Goal: Task Accomplishment & Management: Manage account settings

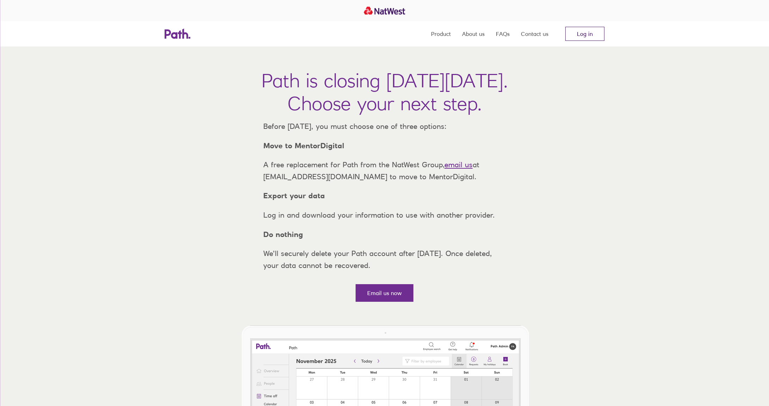
click at [590, 35] on link "Log in" at bounding box center [584, 34] width 39 height 14
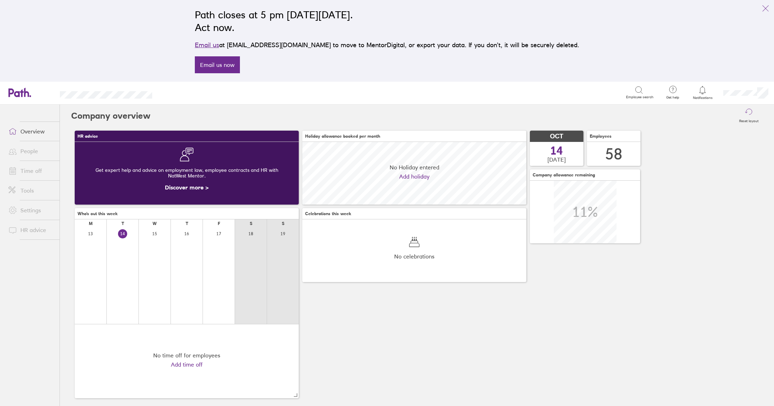
scroll to position [63, 224]
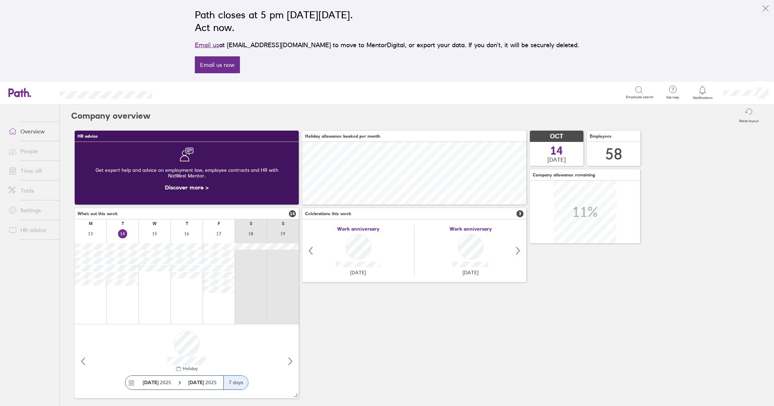
click at [31, 170] on link "Time off" at bounding box center [31, 171] width 57 height 14
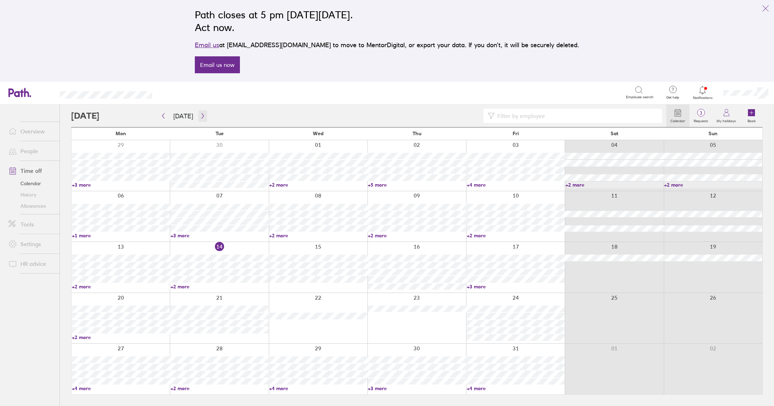
click at [201, 116] on icon "button" at bounding box center [202, 116] width 5 height 6
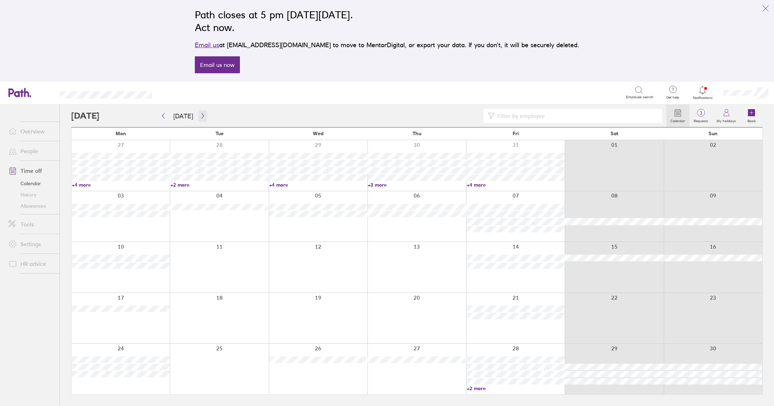
click at [202, 117] on icon "button" at bounding box center [202, 116] width 5 height 6
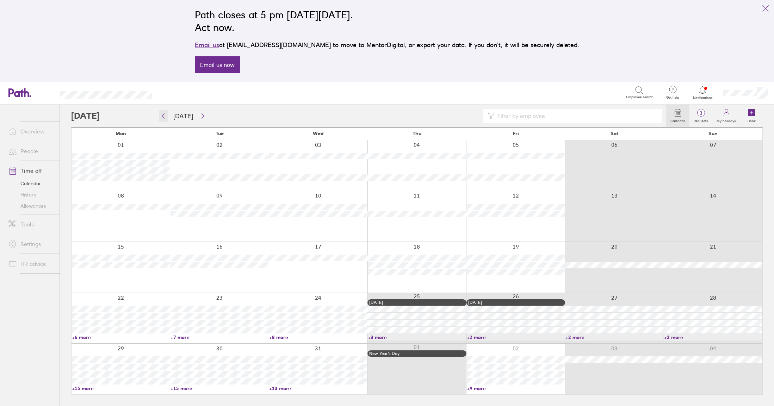
click at [164, 118] on icon "button" at bounding box center [163, 115] width 2 height 5
